Goal: Communication & Community: Answer question/provide support

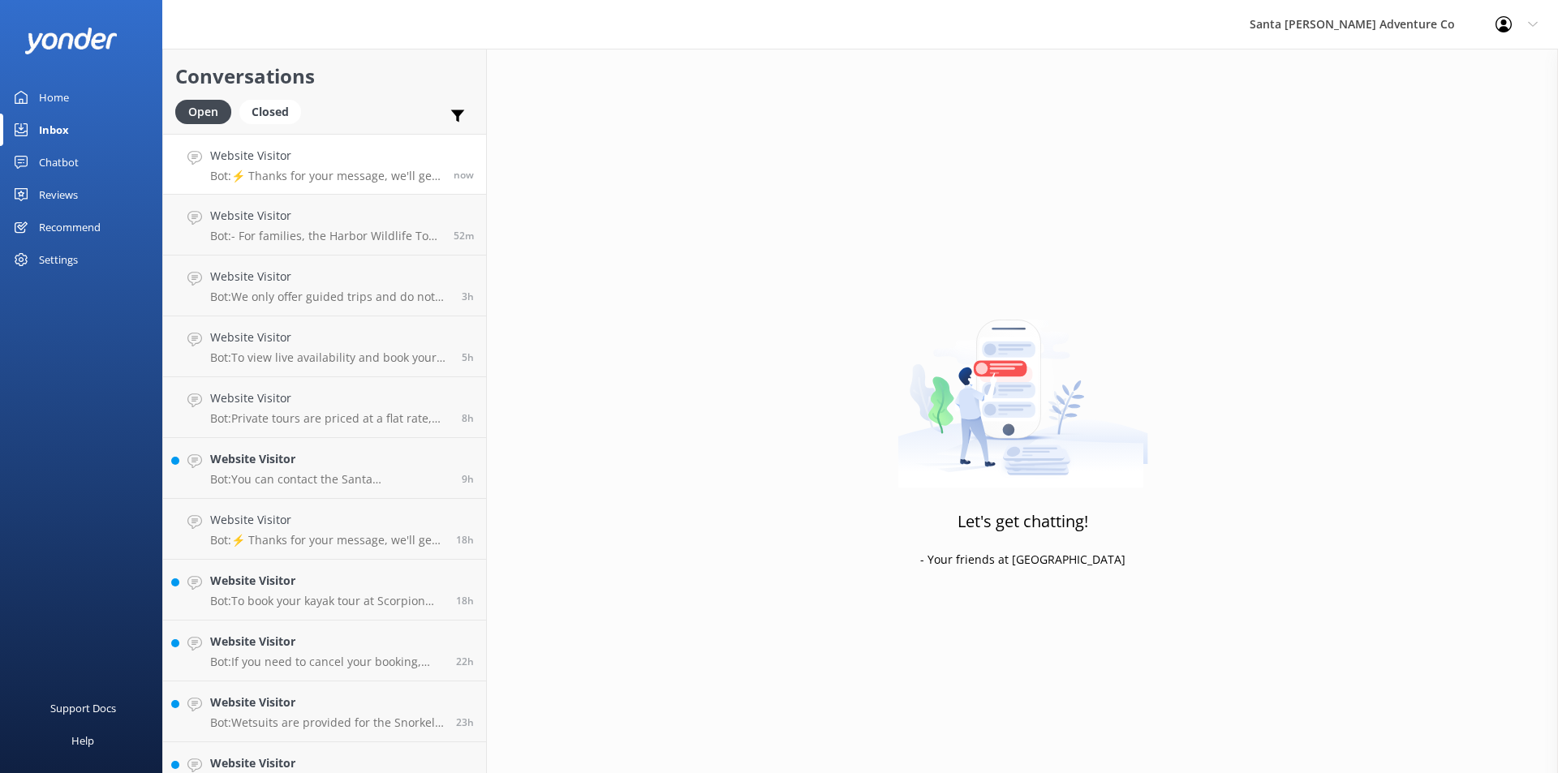
click at [278, 168] on div "Website Visitor Bot: ⚡ Thanks for your message, we'll get back to you as soon a…" at bounding box center [325, 164] width 231 height 35
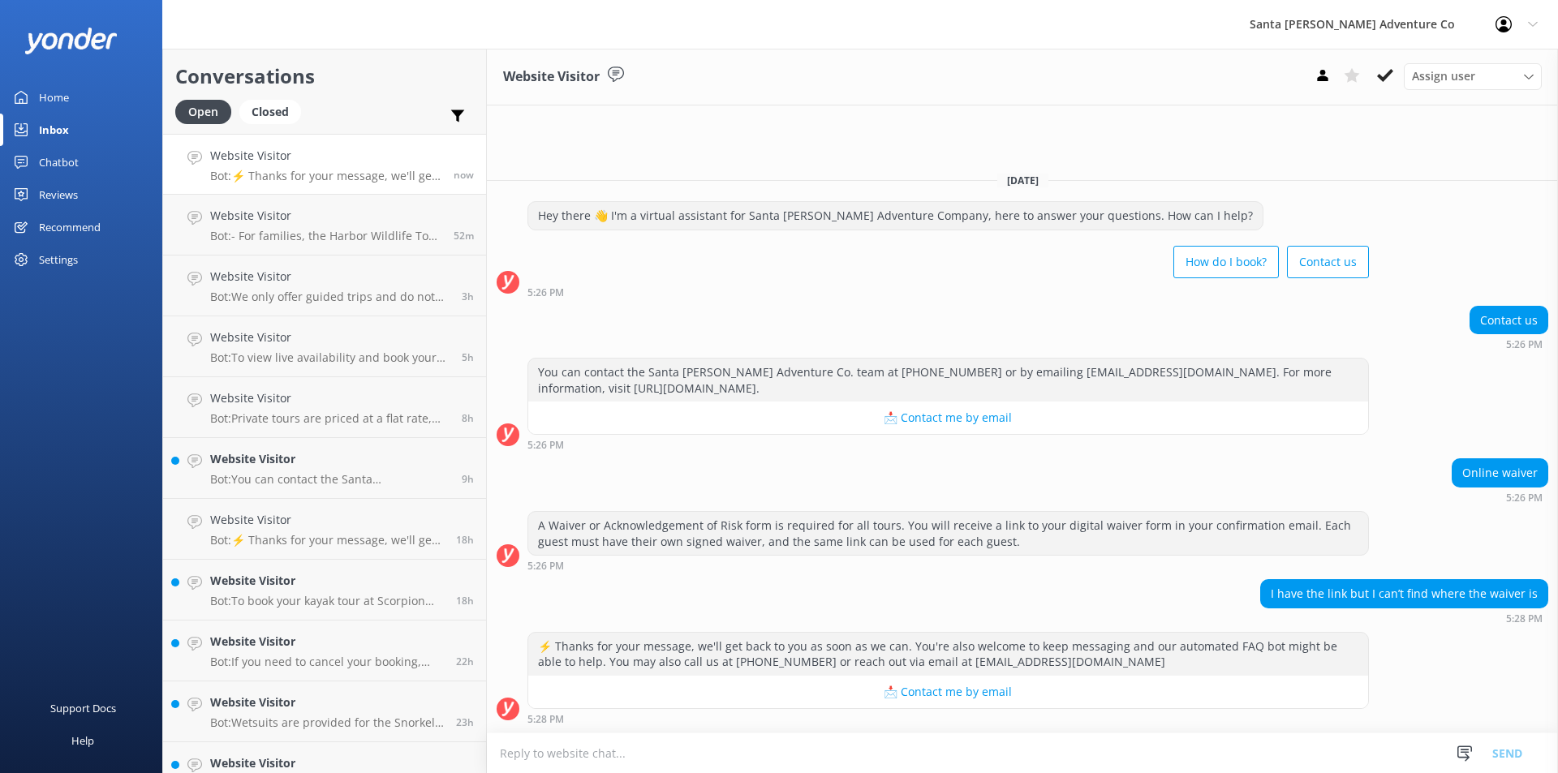
click at [599, 747] on textarea at bounding box center [1022, 754] width 1071 height 40
type textarea "w"
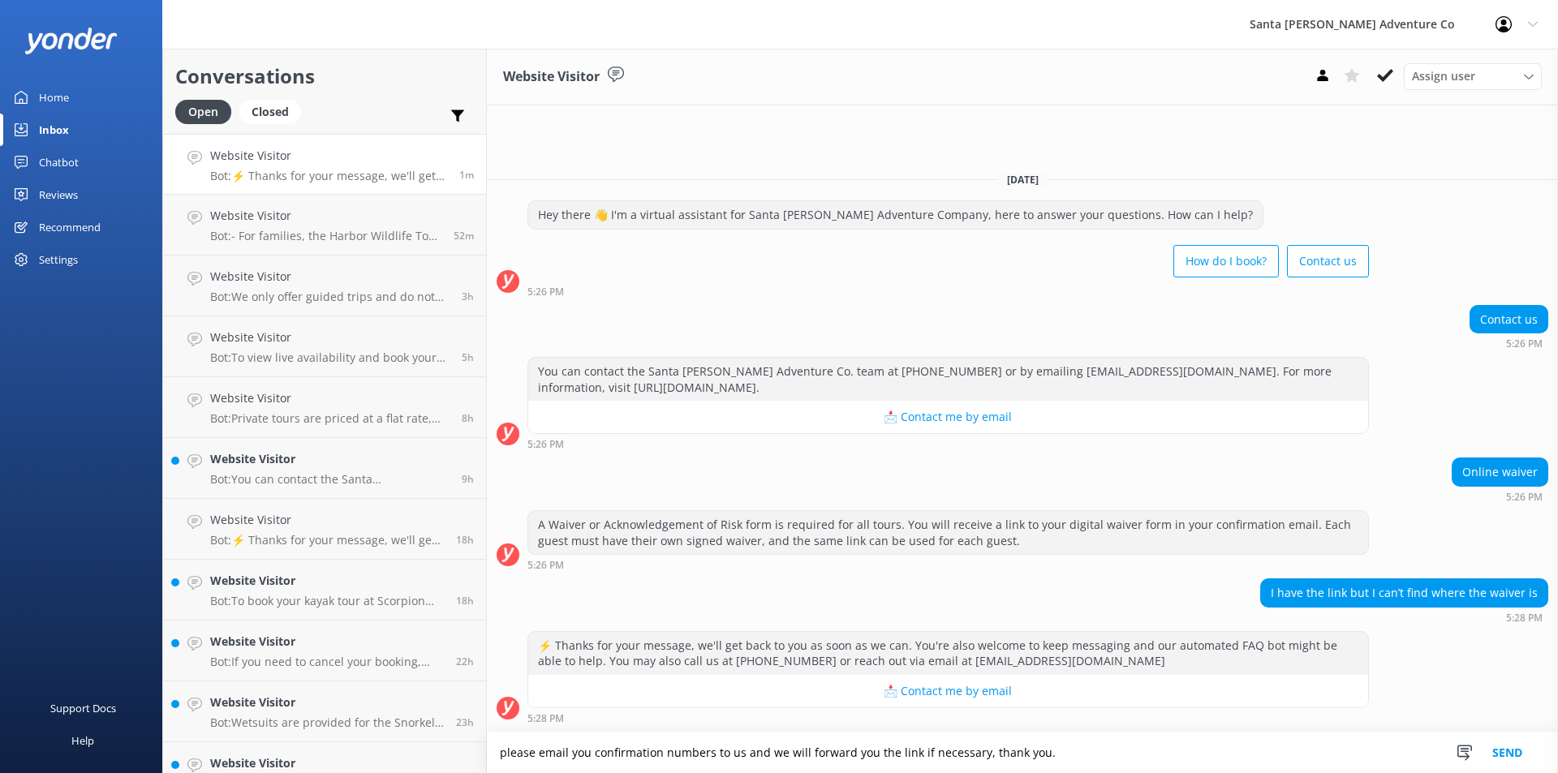
click at [584, 756] on textarea "please email you confirmation numbers to us and we will forward you the link if…" at bounding box center [1022, 753] width 1071 height 41
click at [713, 758] on textarea "please email your confirmation numbers to us and we will forward you the link i…" at bounding box center [1022, 753] width 1071 height 41
type textarea "please email your confirmation number to us and we will forward you the link if…"
click at [1516, 750] on button "Send" at bounding box center [1507, 753] width 61 height 41
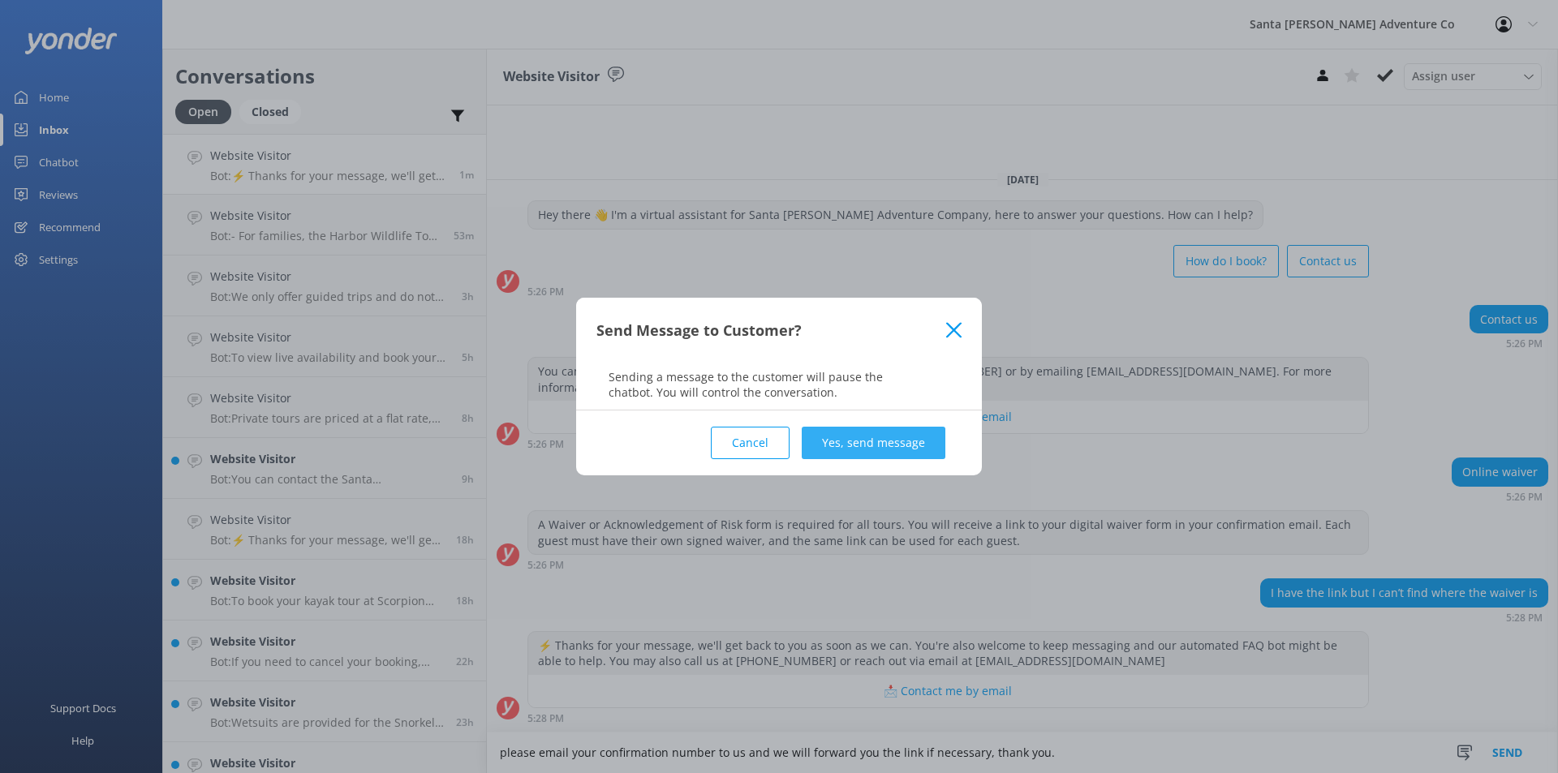
click at [869, 438] on button "Yes, send message" at bounding box center [874, 443] width 144 height 32
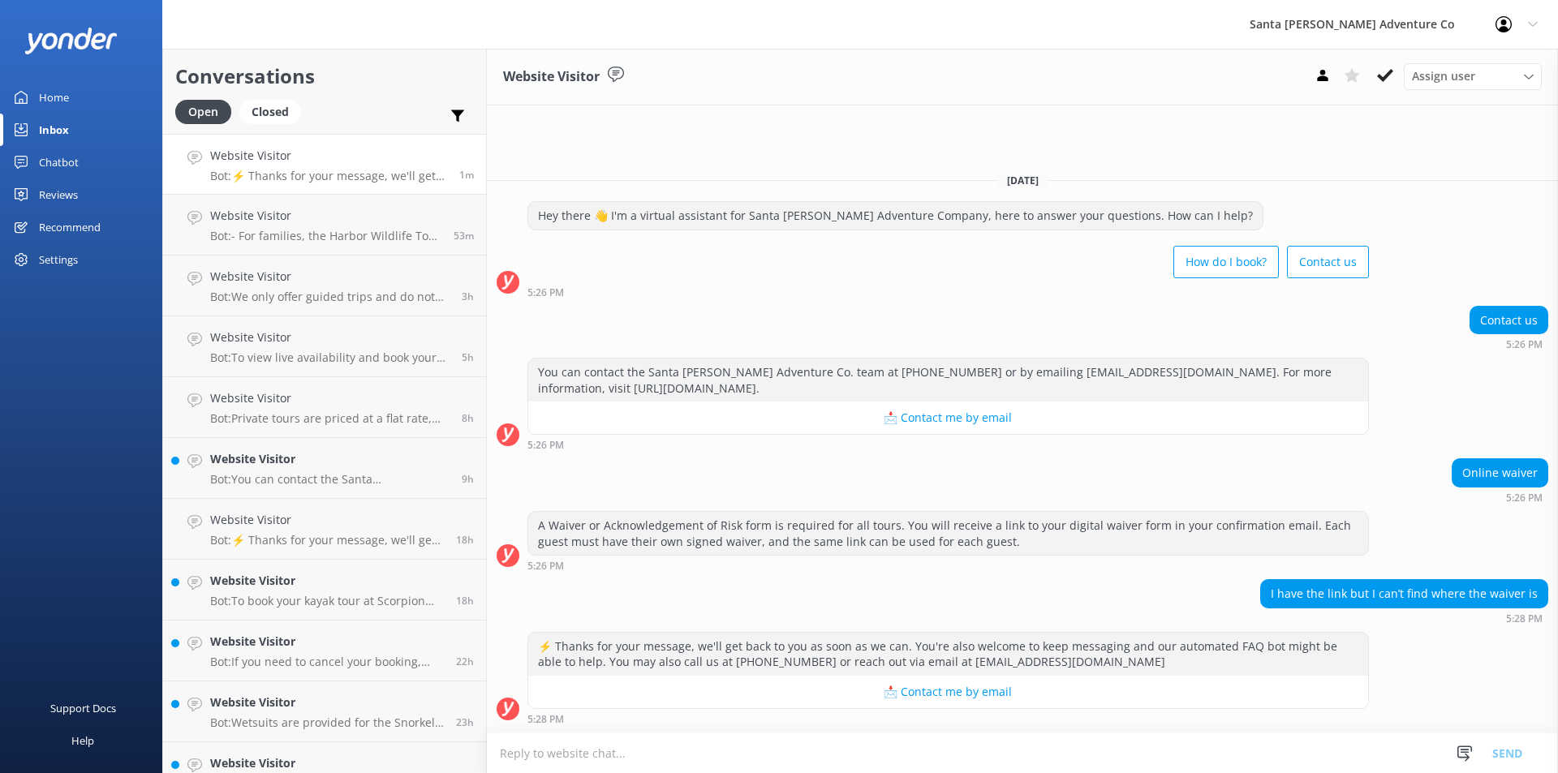
scroll to position [52, 0]
